Goal: Information Seeking & Learning: Find specific fact

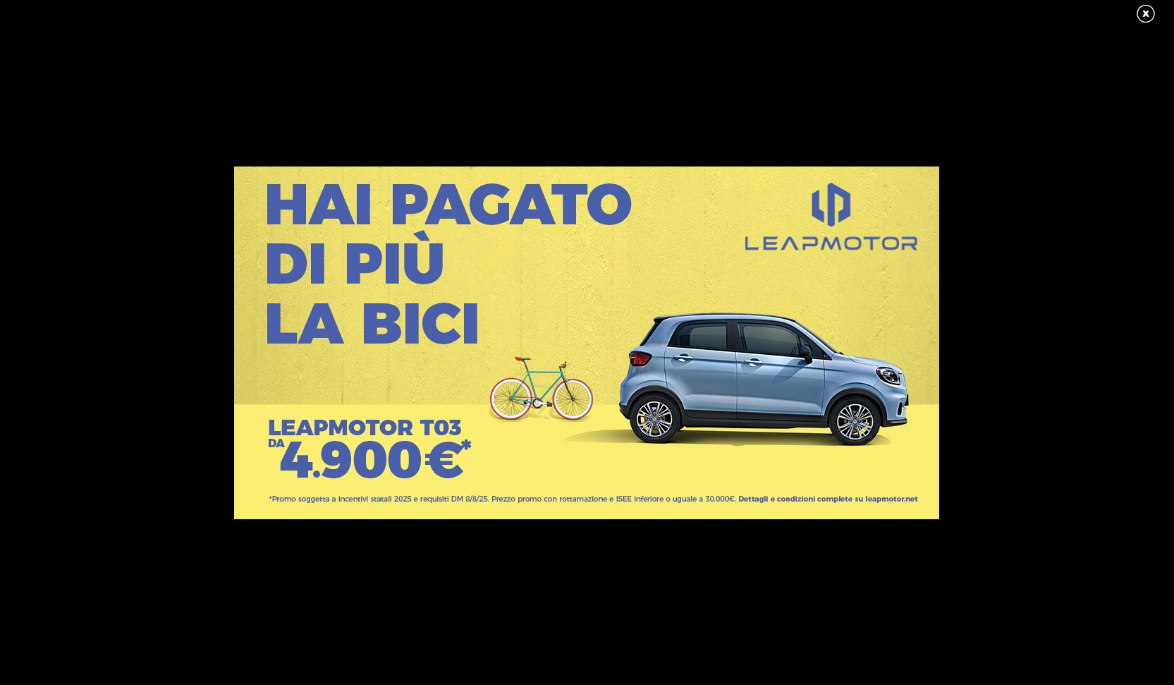
click at [1149, 13] on link at bounding box center [1152, 14] width 35 height 21
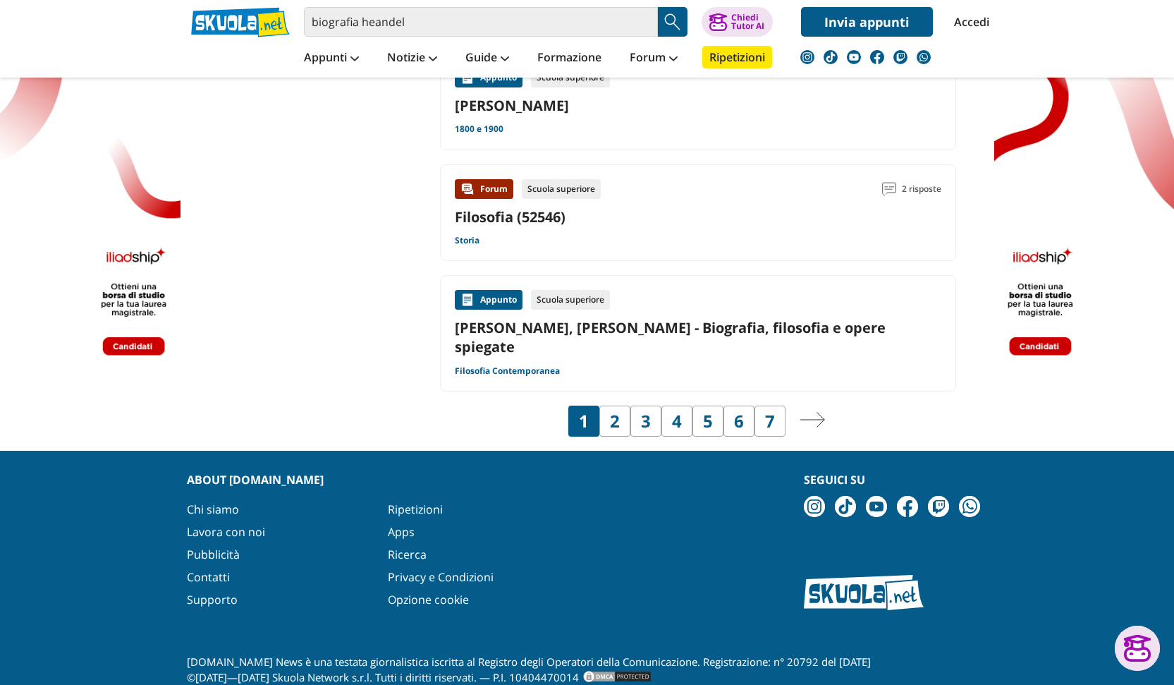
scroll to position [2398, 0]
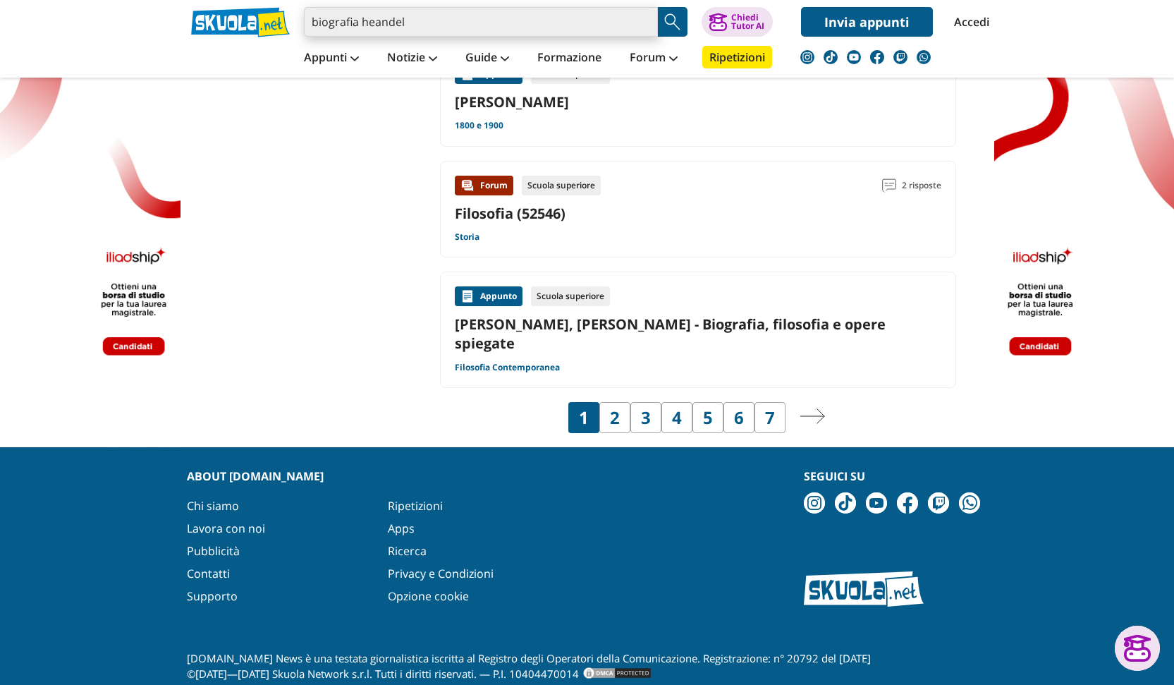
click at [361, 24] on input "biografia heandel" at bounding box center [481, 22] width 354 height 30
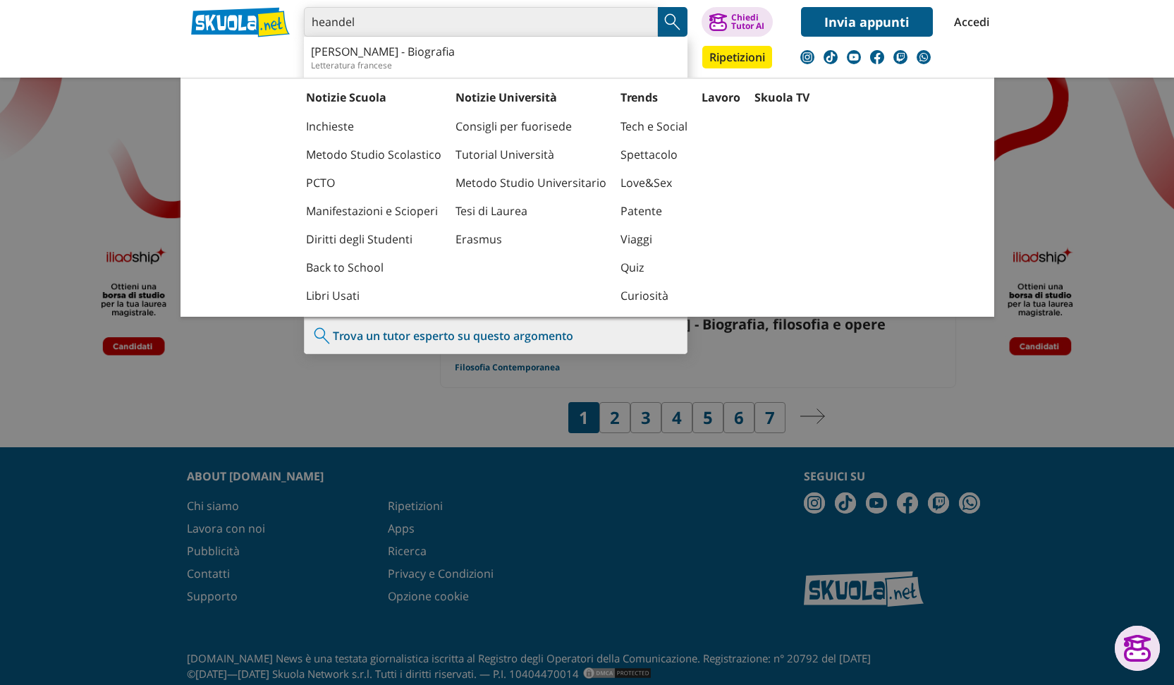
type input "heandel"
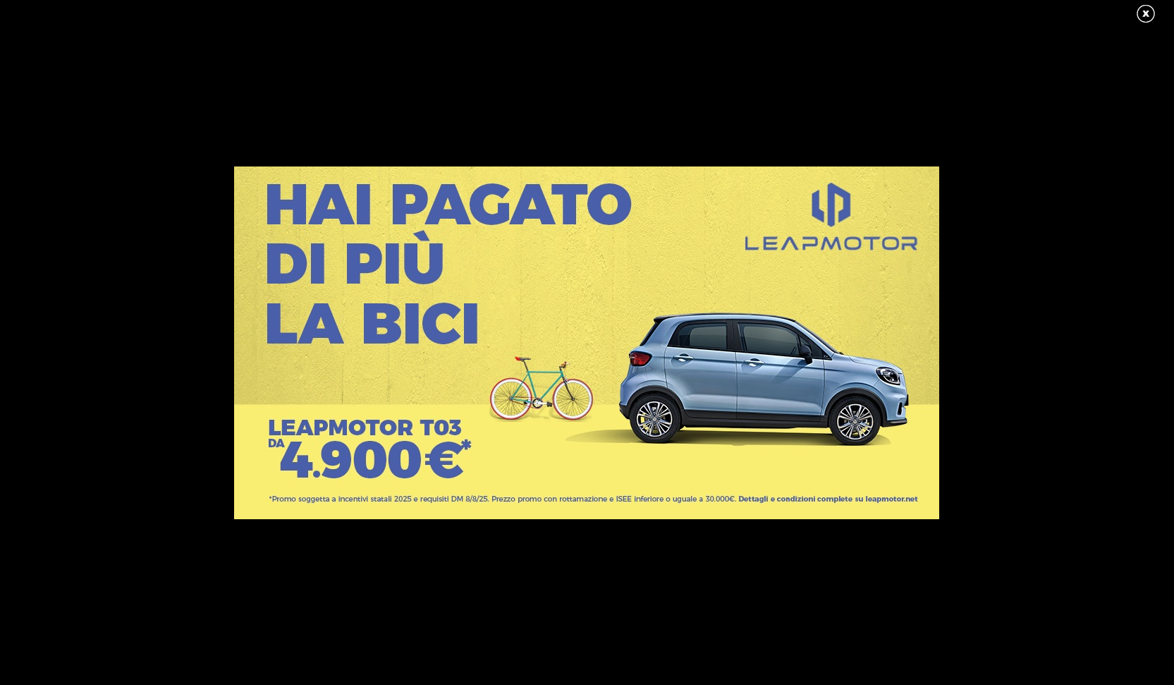
click at [1153, 16] on link at bounding box center [1152, 14] width 35 height 21
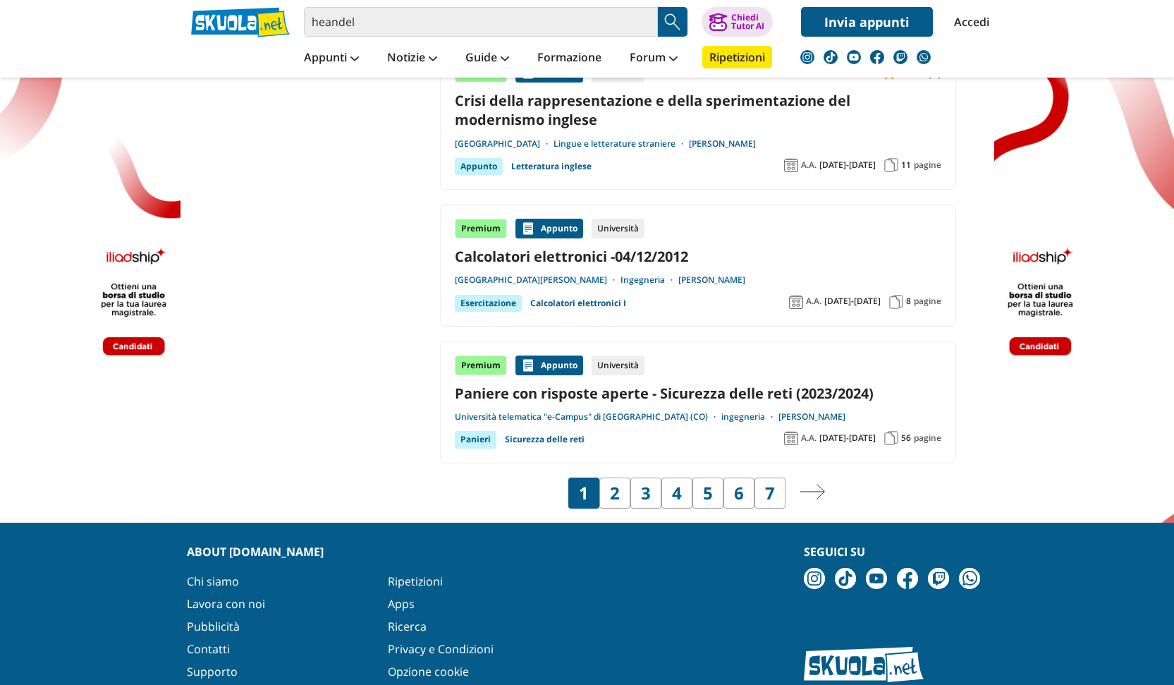
scroll to position [2299, 0]
